Goal: Information Seeking & Learning: Find specific fact

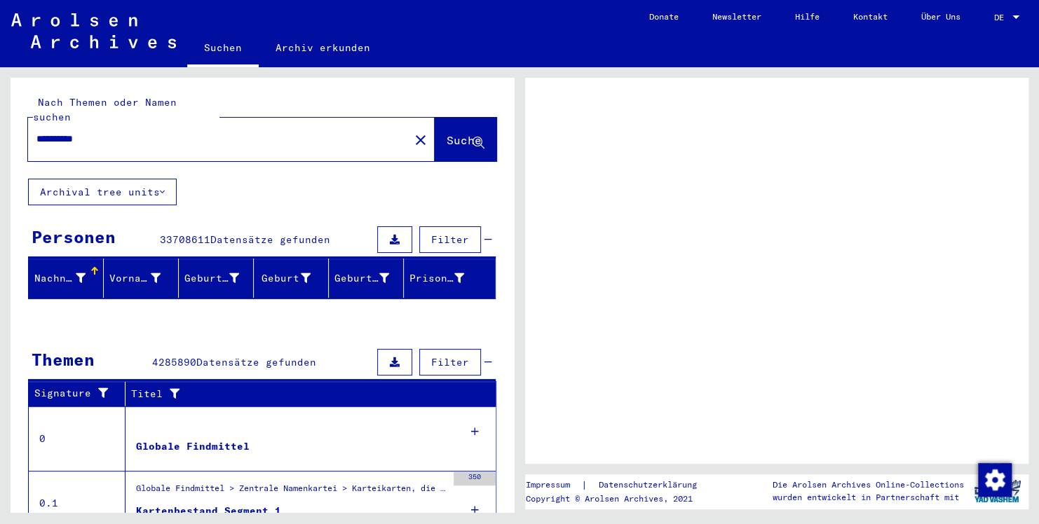
click at [446, 133] on span "Suche" at bounding box center [463, 140] width 35 height 14
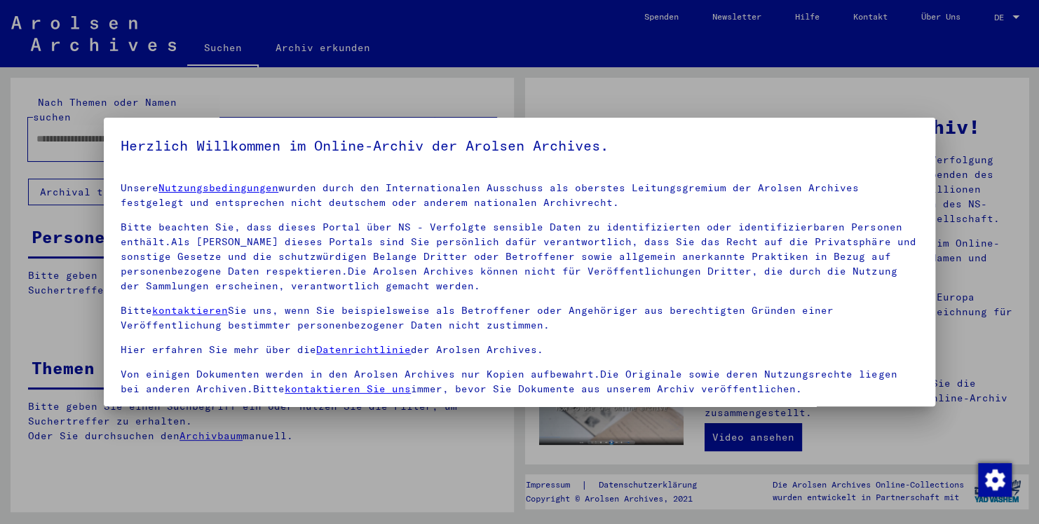
type input "**********"
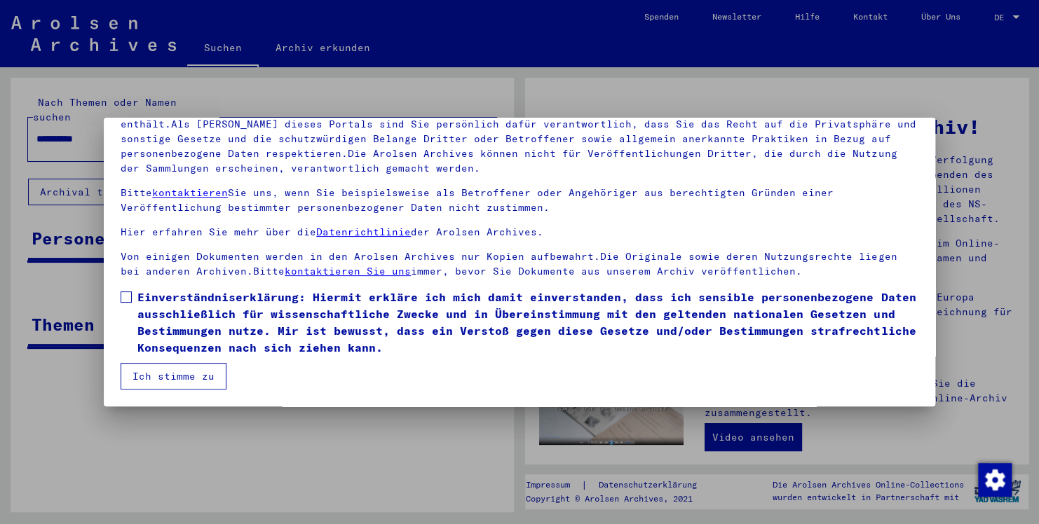
click at [126, 295] on span at bounding box center [126, 297] width 11 height 11
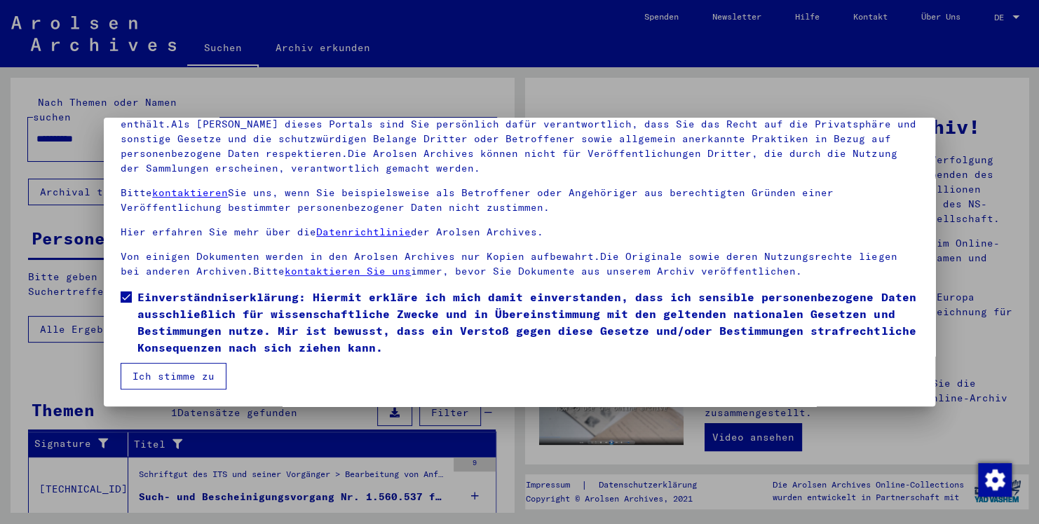
drag, startPoint x: 146, startPoint y: 373, endPoint x: 147, endPoint y: 360, distance: 13.3
click at [146, 369] on button "Ich stimme zu" at bounding box center [174, 376] width 106 height 27
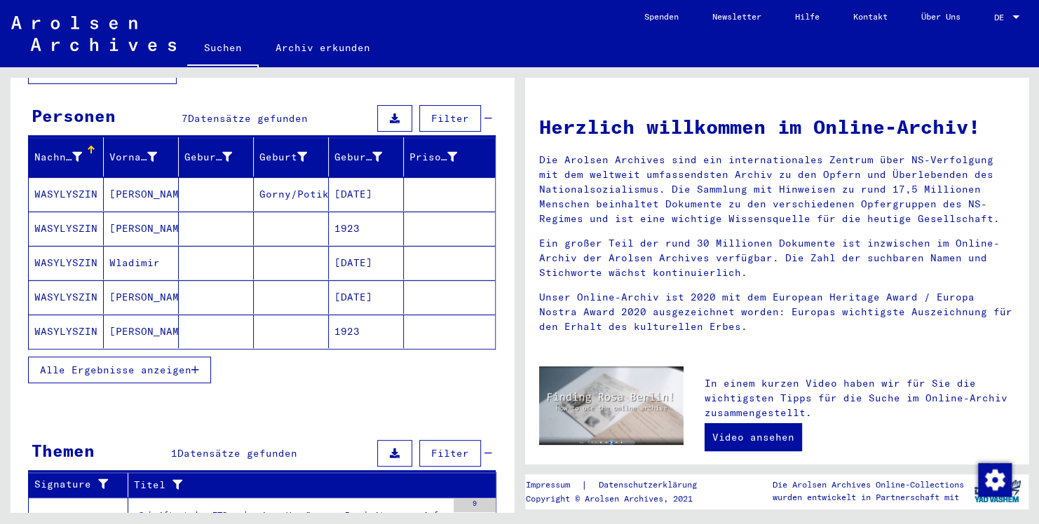
scroll to position [140, 0]
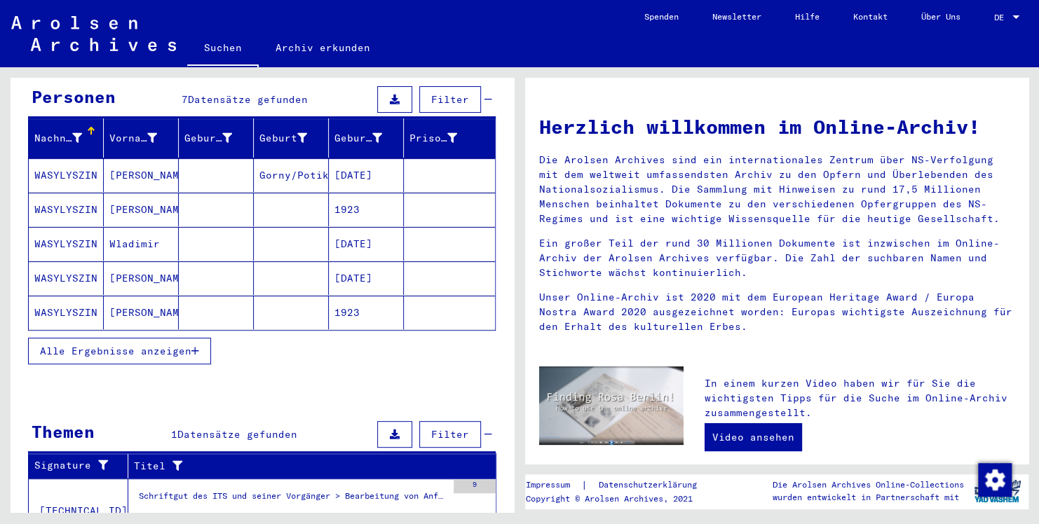
click at [161, 345] on span "Alle Ergebnisse anzeigen" at bounding box center [115, 351] width 151 height 13
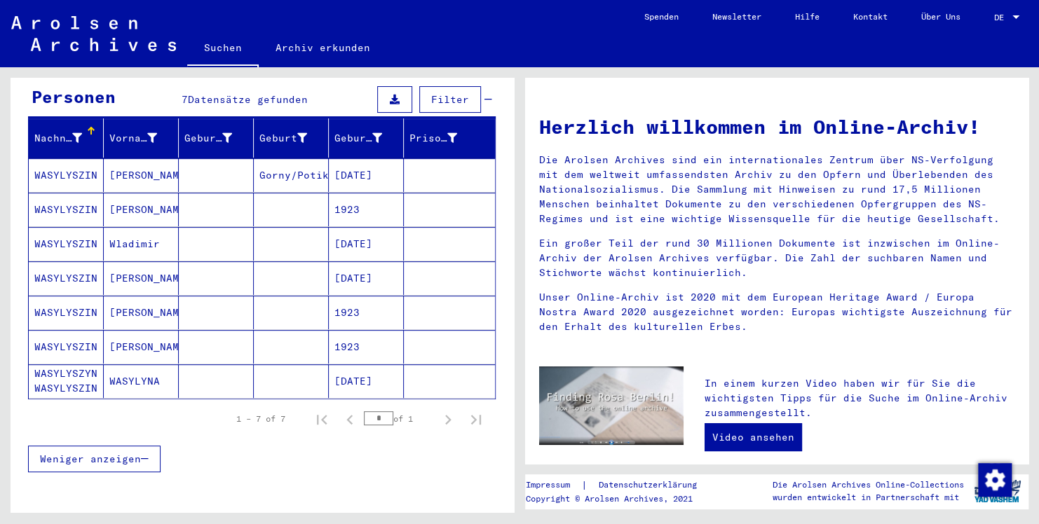
drag, startPoint x: 86, startPoint y: 345, endPoint x: 90, endPoint y: 331, distance: 14.9
click at [80, 376] on mat-table "Nachname Vorname Geburtsname Geburt‏ Geburtsdatum Prisoner # WASYLYSZIN [PERSON…" at bounding box center [262, 258] width 468 height 281
click at [67, 158] on mat-cell "WASYLYSZIN" at bounding box center [66, 175] width 75 height 34
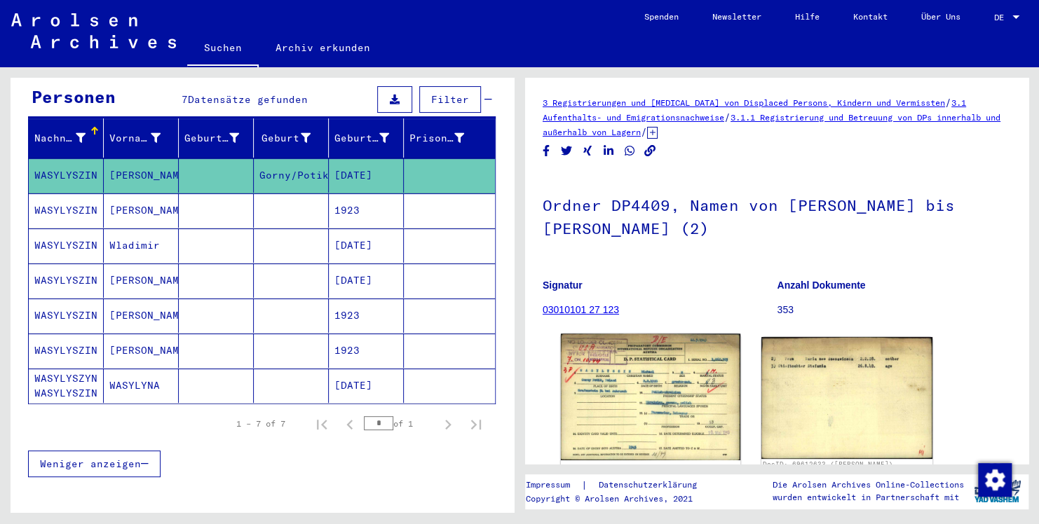
click at [666, 377] on img at bounding box center [650, 397] width 179 height 127
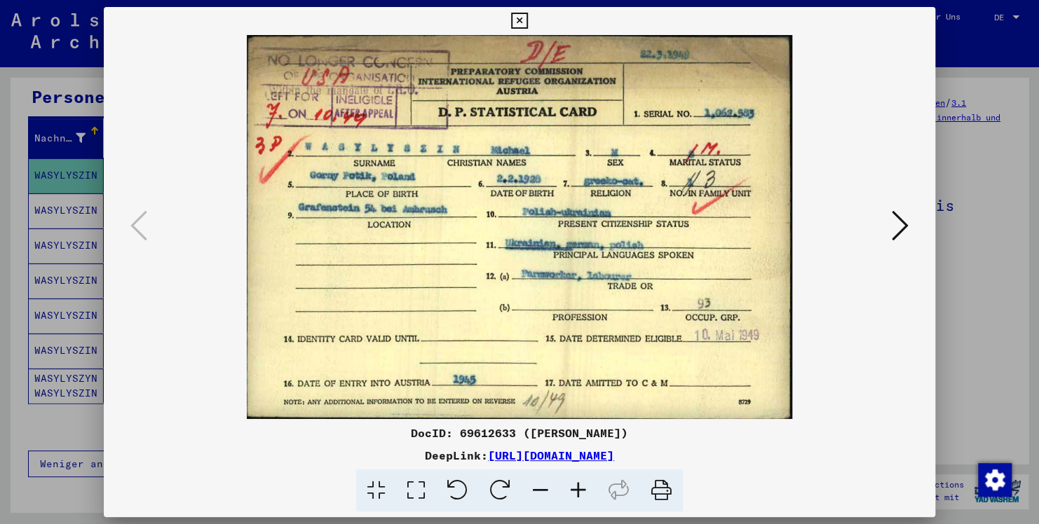
click at [898, 219] on icon at bounding box center [900, 226] width 17 height 34
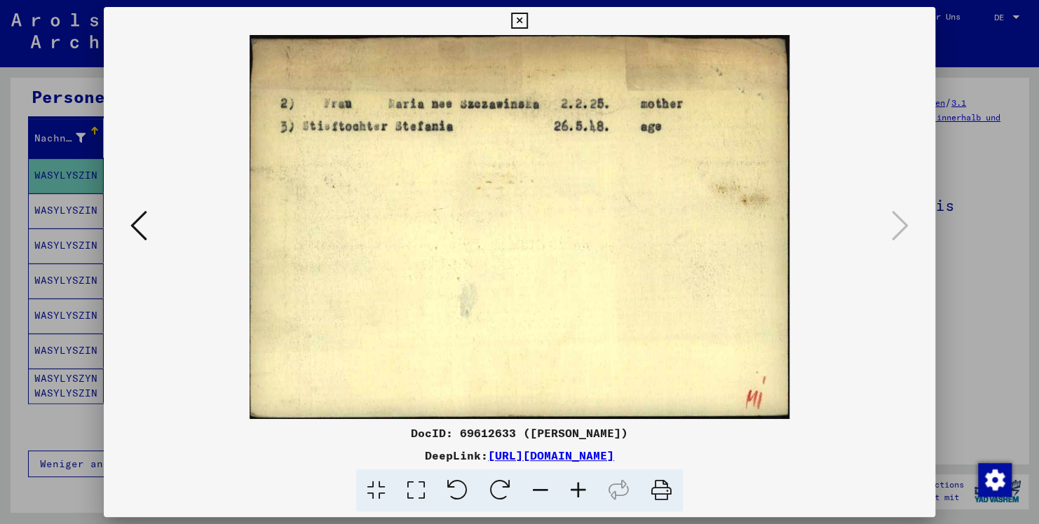
click at [517, 17] on icon at bounding box center [519, 21] width 16 height 17
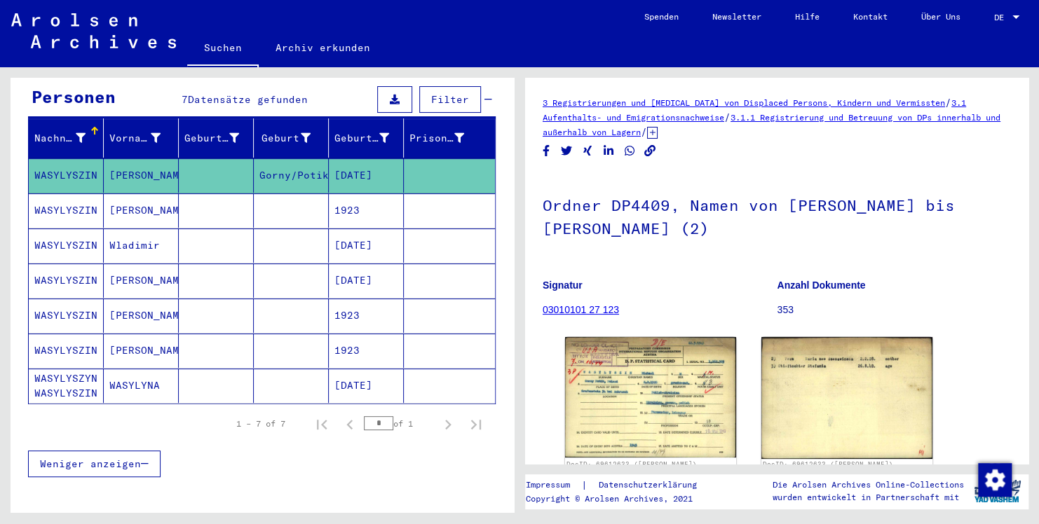
click at [122, 193] on mat-cell "[PERSON_NAME]" at bounding box center [141, 210] width 75 height 34
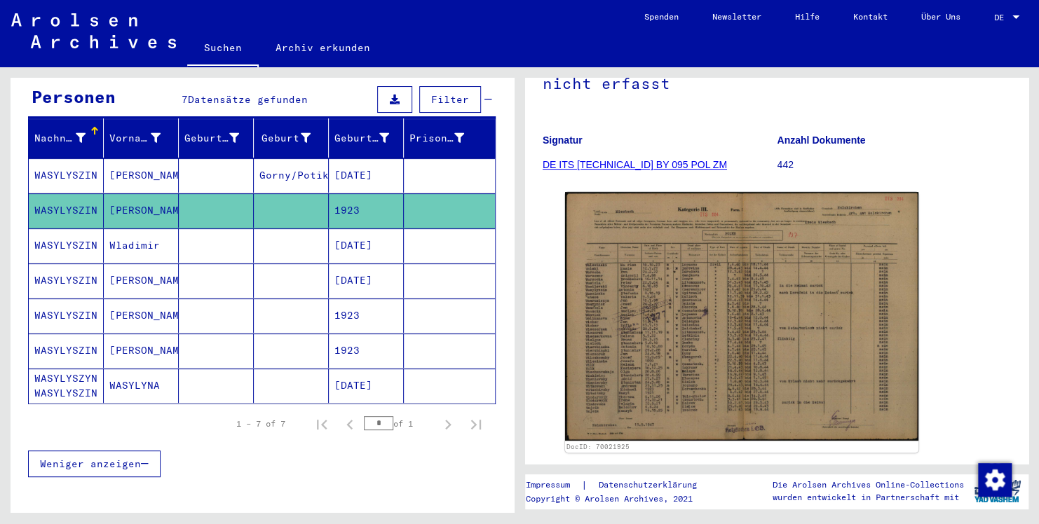
scroll to position [209, 0]
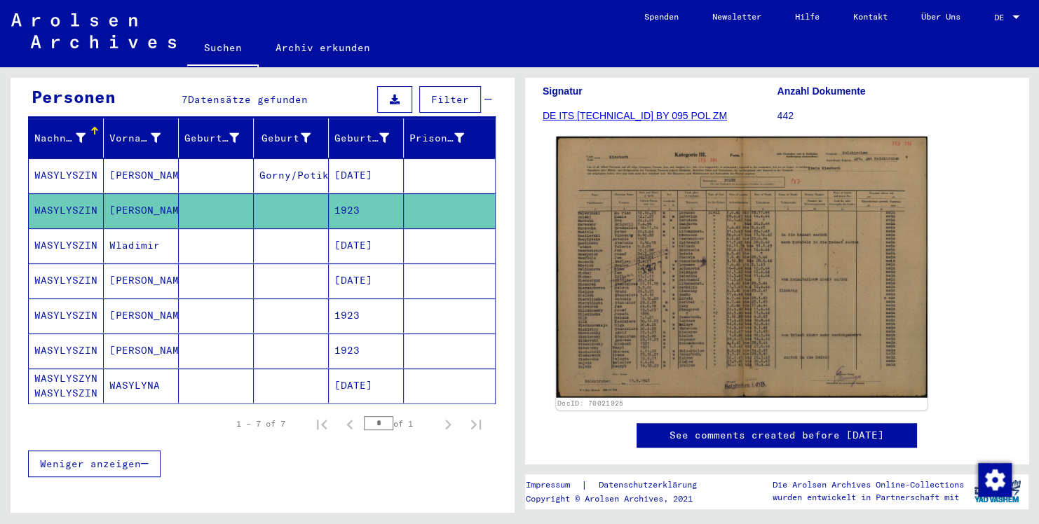
click at [708, 292] on img at bounding box center [741, 267] width 371 height 261
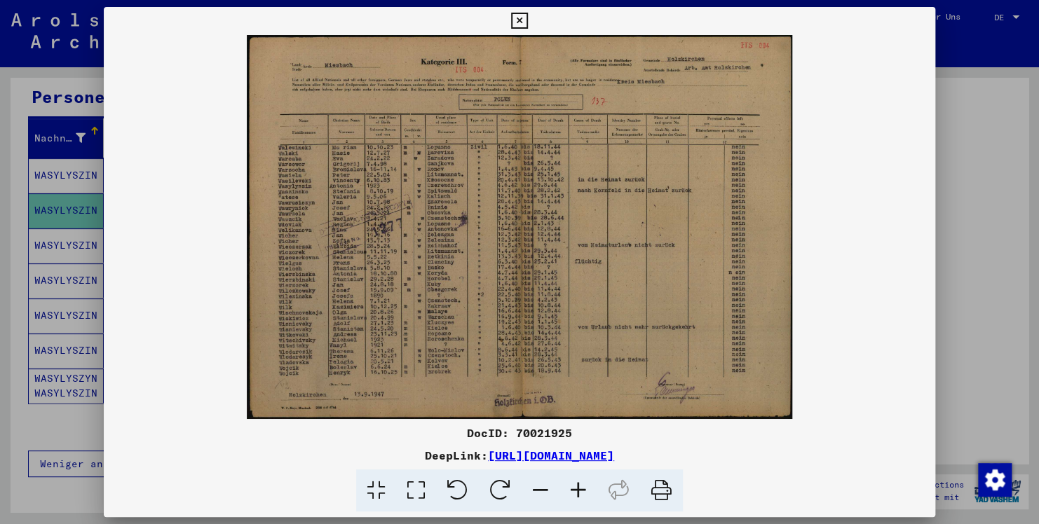
scroll to position [0, 0]
click at [578, 483] on icon at bounding box center [578, 491] width 38 height 43
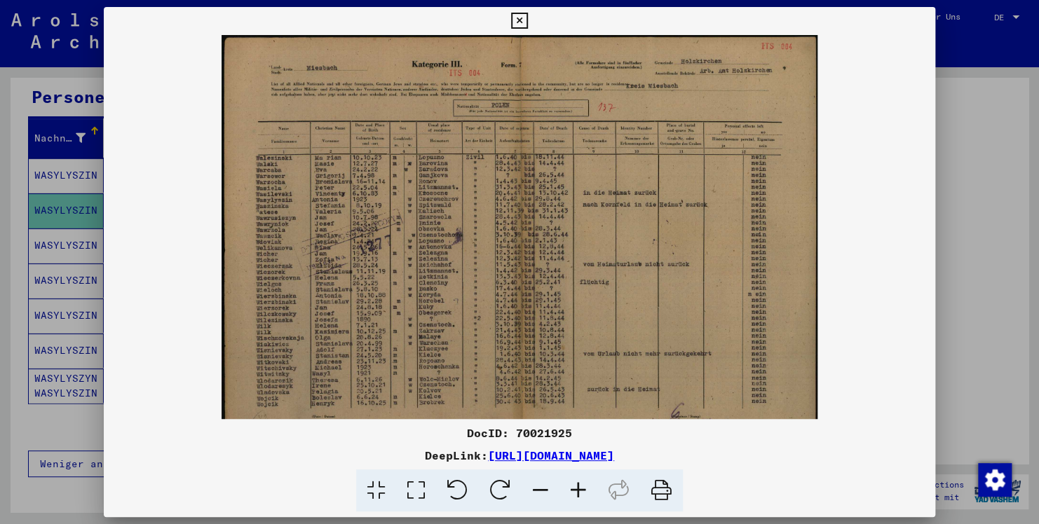
click at [578, 483] on icon at bounding box center [578, 491] width 38 height 43
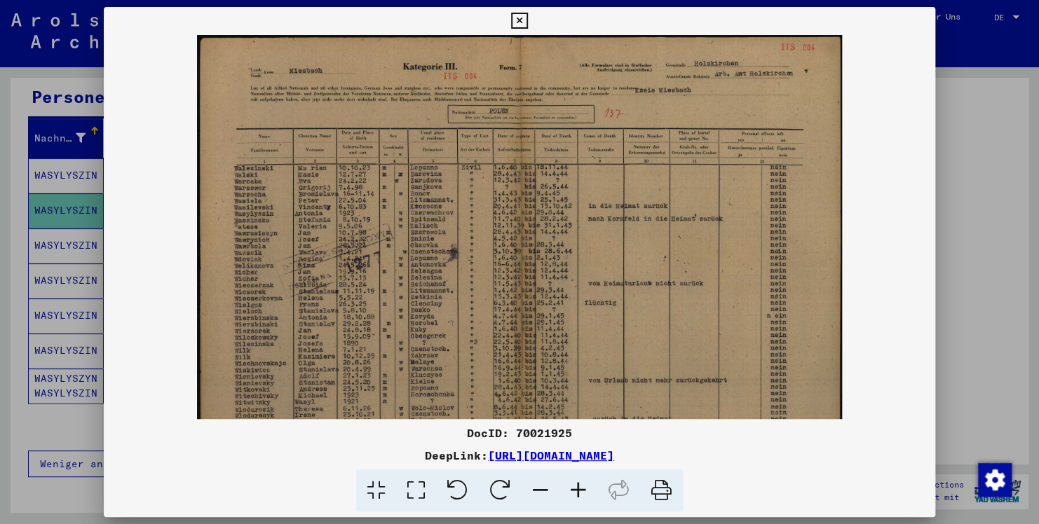
click at [520, 13] on icon at bounding box center [519, 21] width 16 height 17
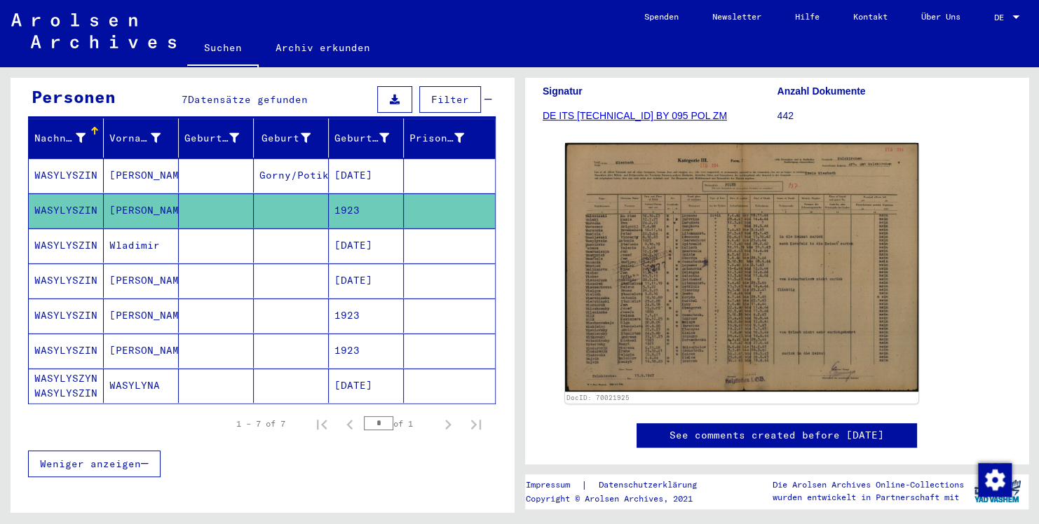
click at [172, 228] on mat-cell "Wladimir" at bounding box center [141, 245] width 75 height 34
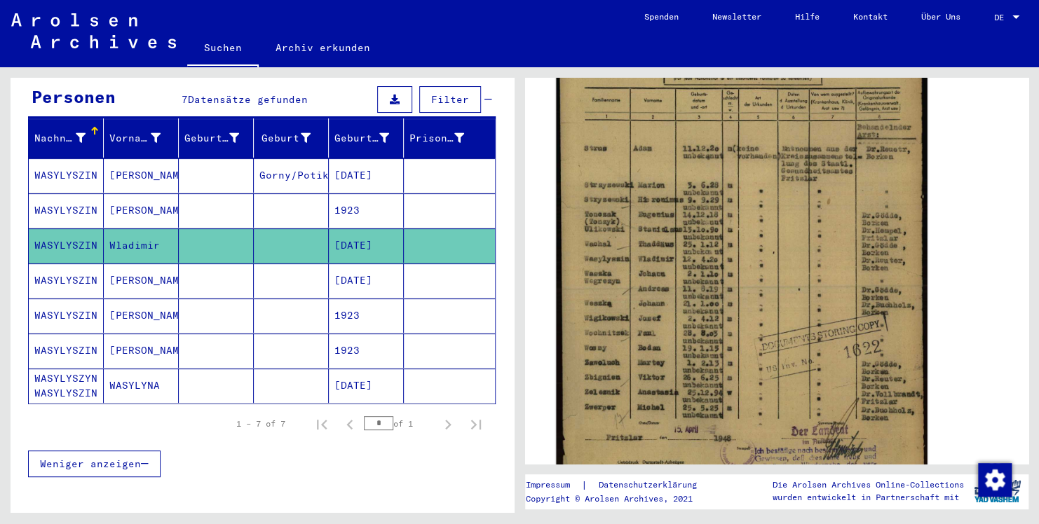
scroll to position [350, 0]
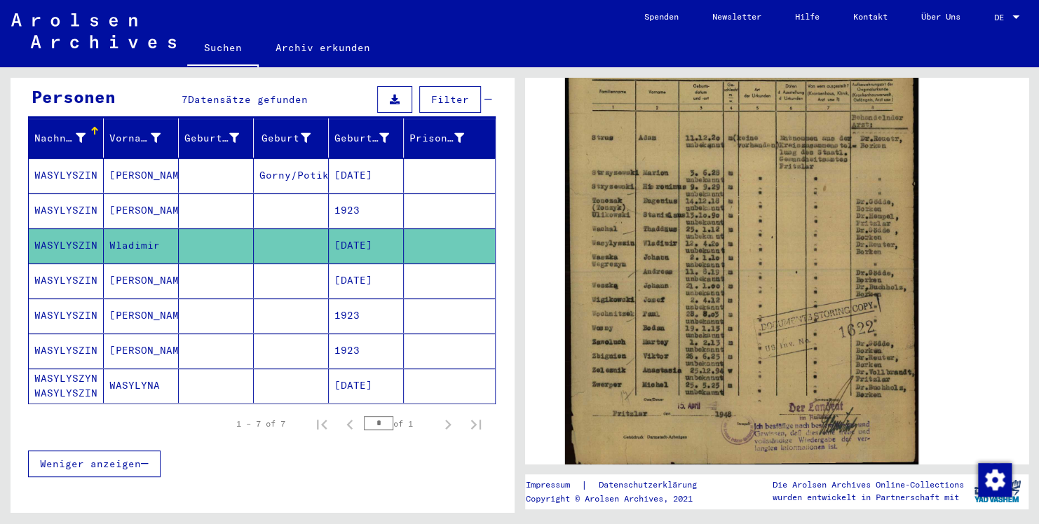
click at [69, 264] on mat-cell "WASYLYSZIN" at bounding box center [66, 281] width 75 height 34
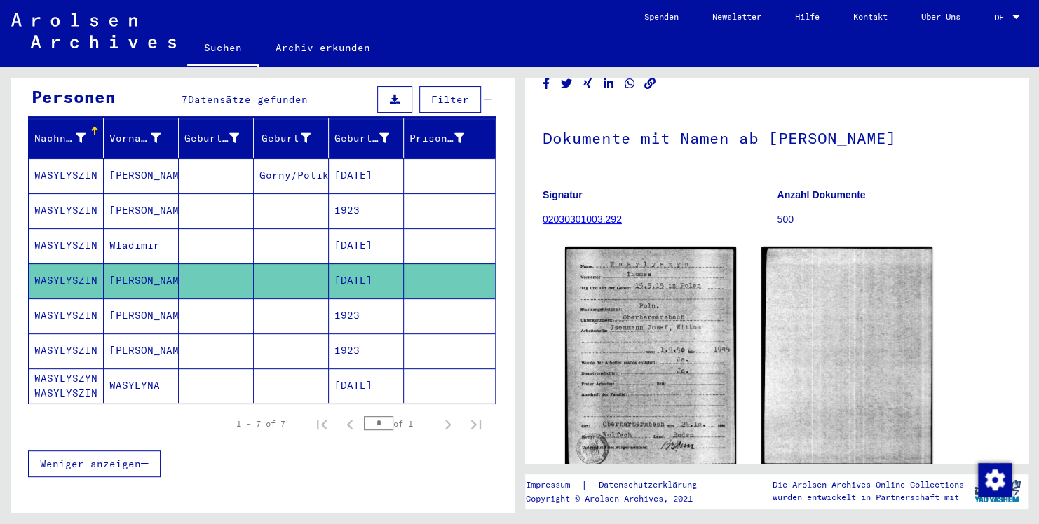
scroll to position [70, 0]
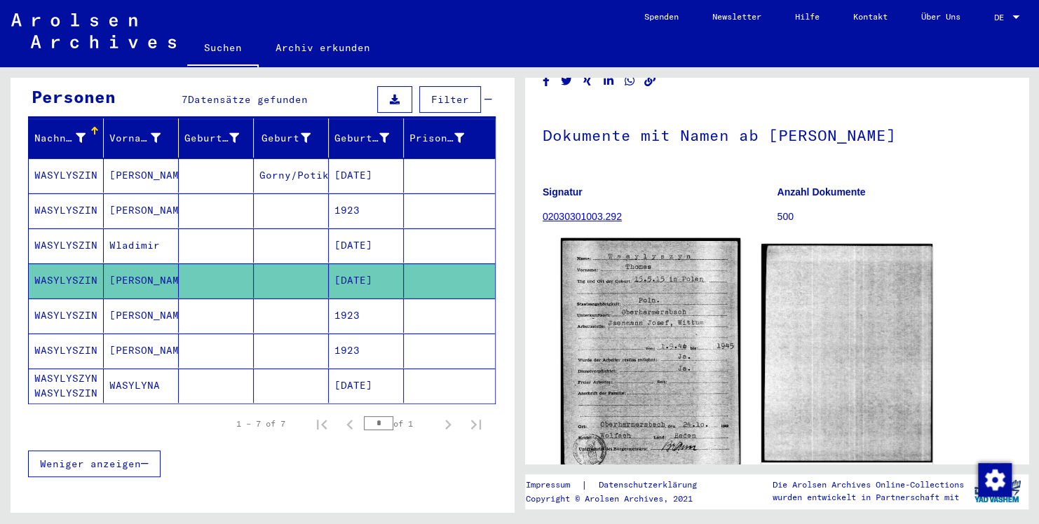
click at [704, 359] on img at bounding box center [650, 354] width 179 height 233
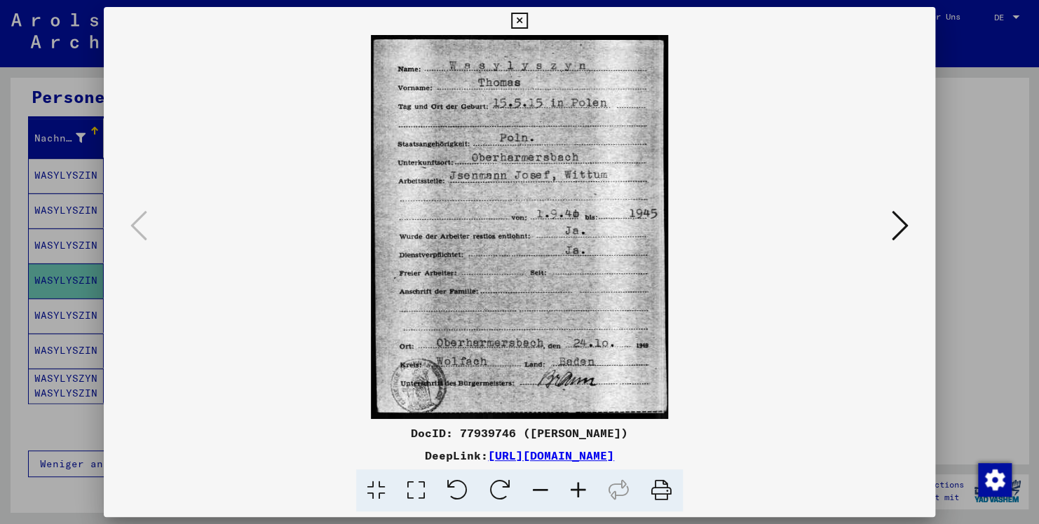
scroll to position [0, 0]
drag, startPoint x: 517, startPoint y: 15, endPoint x: 407, endPoint y: 86, distance: 130.8
click at [516, 17] on icon at bounding box center [519, 21] width 16 height 17
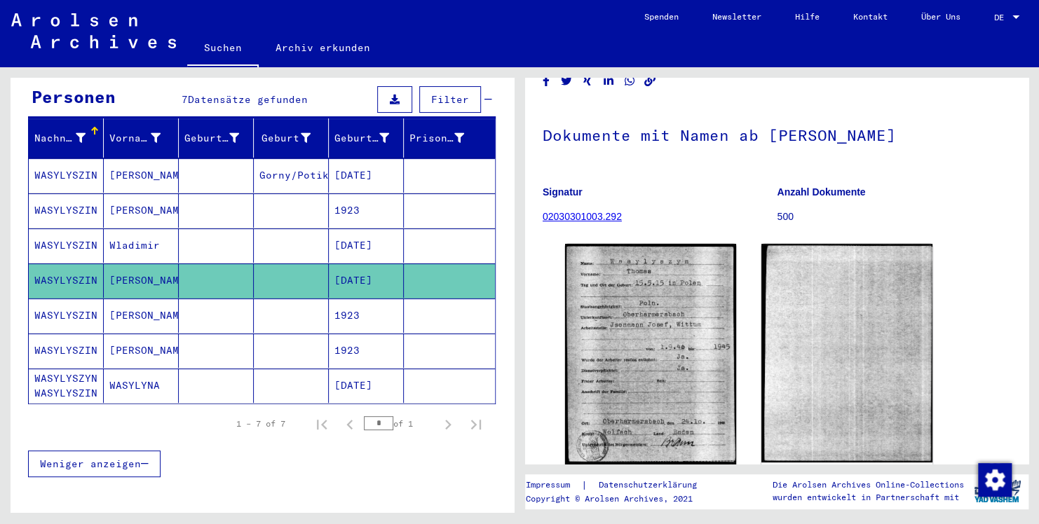
click at [53, 299] on mat-cell "WASYLYSZIN" at bounding box center [66, 316] width 75 height 34
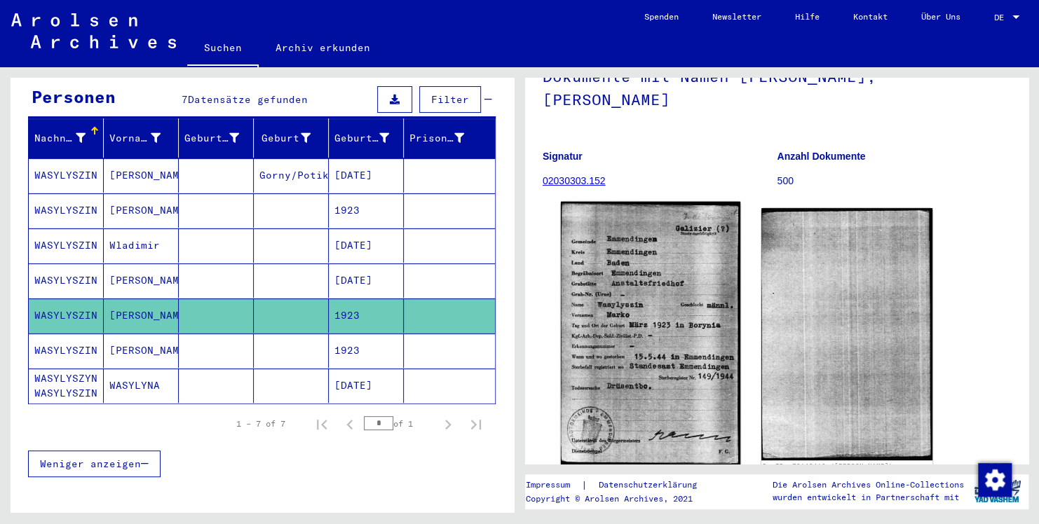
scroll to position [140, 0]
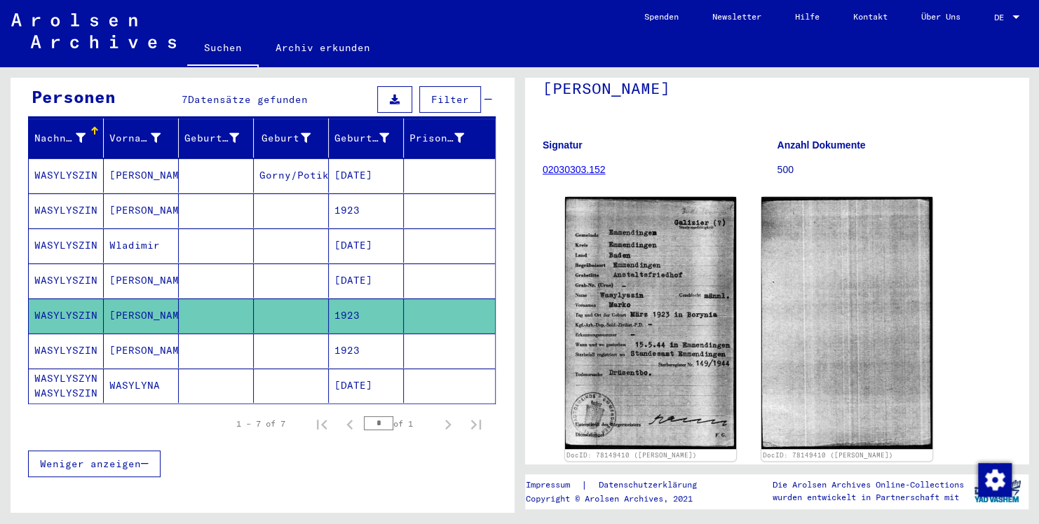
click at [76, 334] on mat-cell "WASYLYSZIN" at bounding box center [66, 351] width 75 height 34
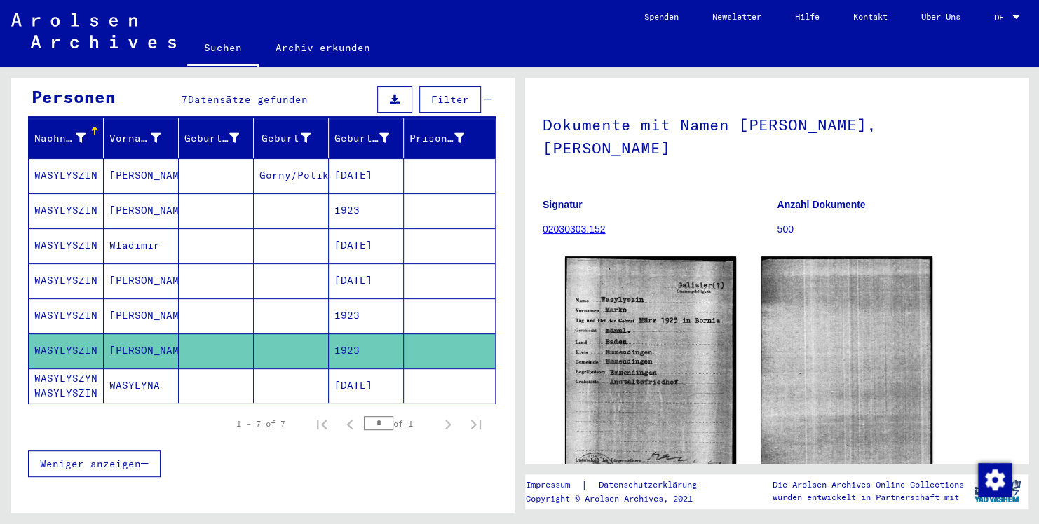
scroll to position [140, 0]
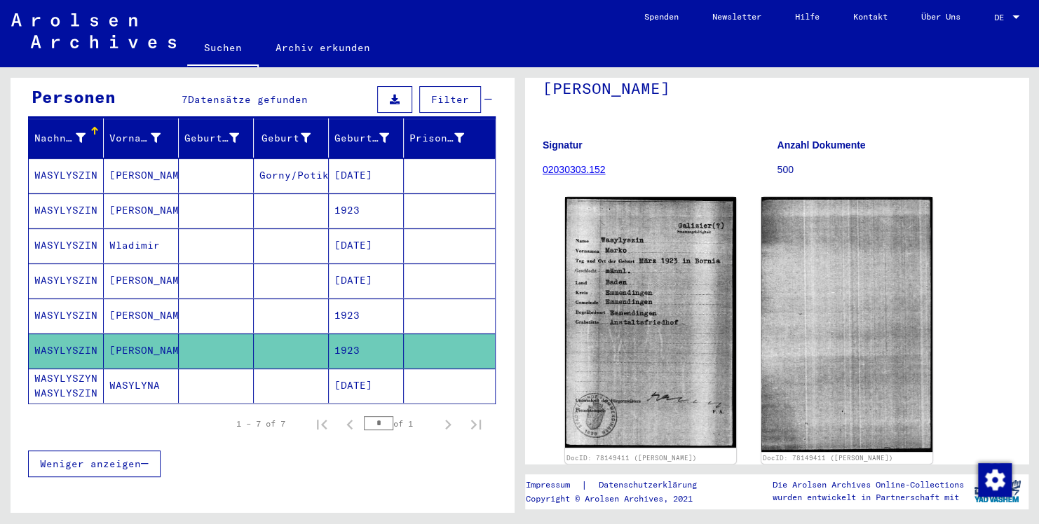
click at [80, 369] on mat-cell "WASYLYSZYN WASYLYSZIN" at bounding box center [66, 386] width 75 height 34
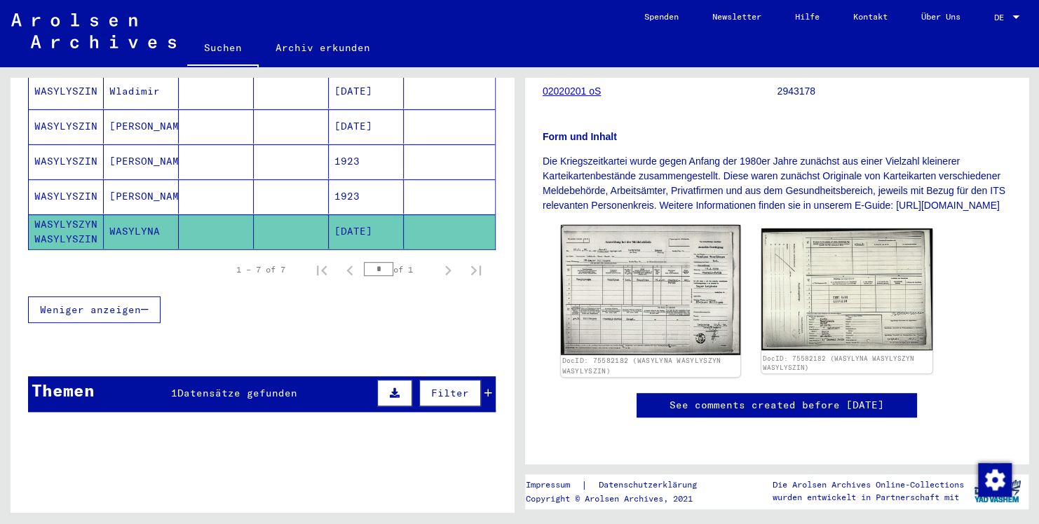
click at [649, 314] on img at bounding box center [650, 290] width 179 height 130
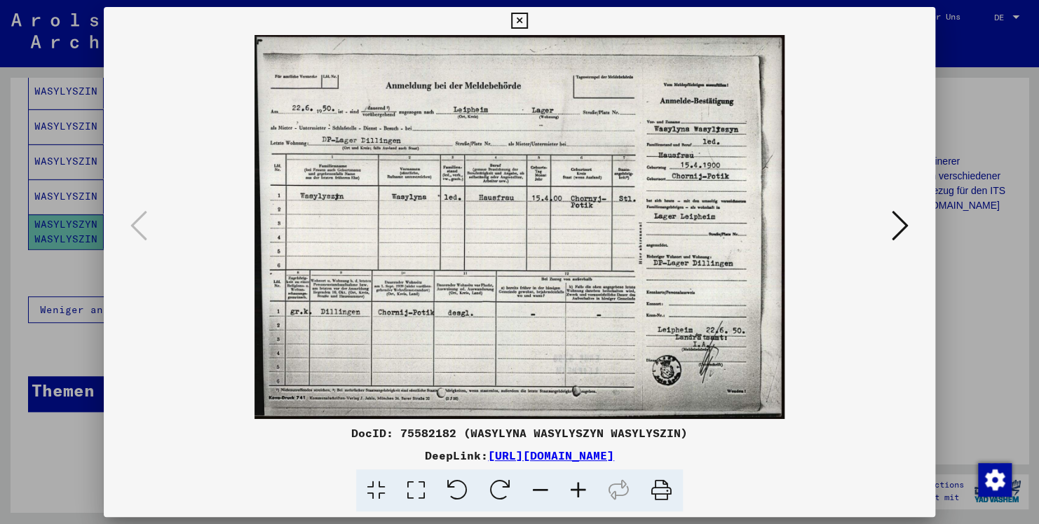
click at [517, 22] on icon at bounding box center [519, 21] width 16 height 17
